Goal: Transaction & Acquisition: Purchase product/service

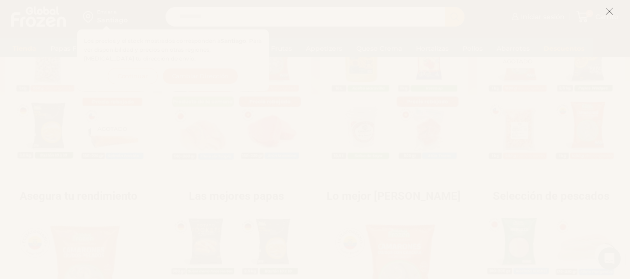
scroll to position [261, 0]
click at [610, 12] on line at bounding box center [609, 11] width 7 height 7
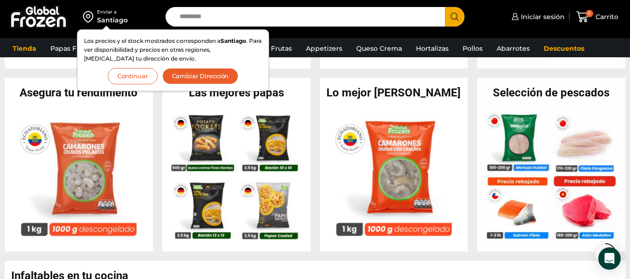
scroll to position [364, 0]
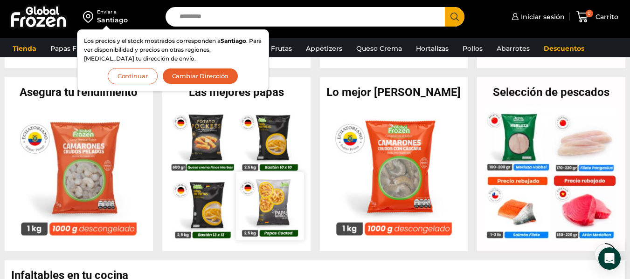
click at [236, 192] on img at bounding box center [270, 206] width 68 height 68
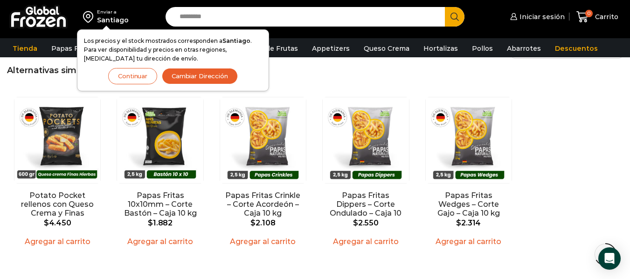
scroll to position [900, 0]
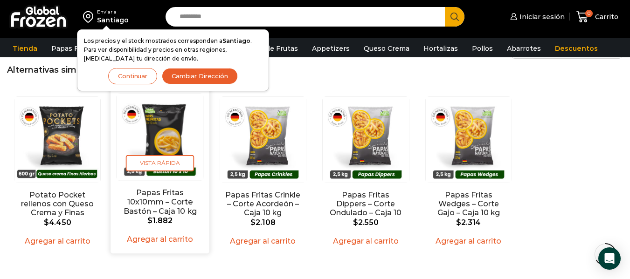
click at [161, 131] on img "2 / 5" at bounding box center [160, 137] width 87 height 87
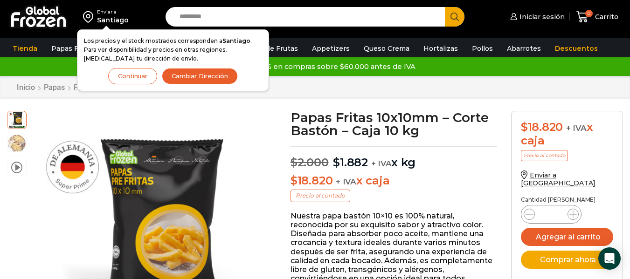
click at [116, 16] on div "Santiago" at bounding box center [113, 19] width 32 height 9
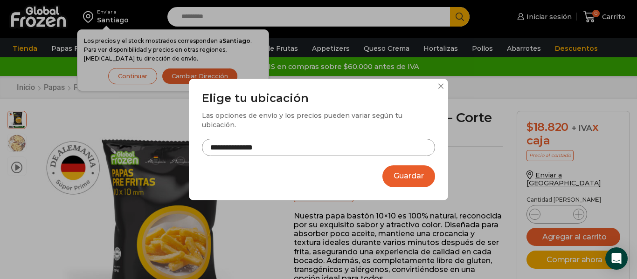
click at [321, 151] on input "**********" at bounding box center [318, 147] width 233 height 17
click at [441, 89] on button at bounding box center [441, 87] width 6 height 6
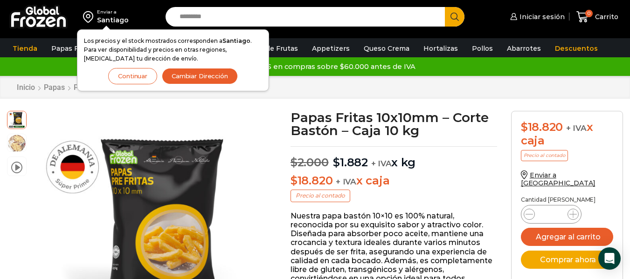
click at [142, 76] on button "Continuar" at bounding box center [132, 76] width 49 height 16
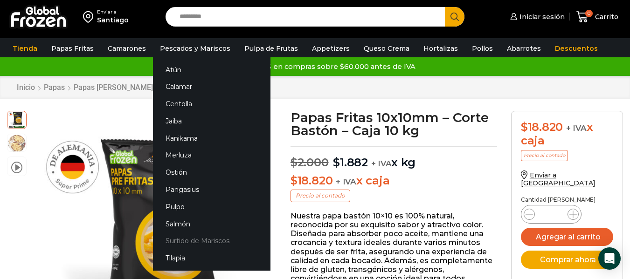
click at [187, 242] on link "Surtido de Mariscos" at bounding box center [212, 241] width 118 height 17
